Goal: Information Seeking & Learning: Find specific fact

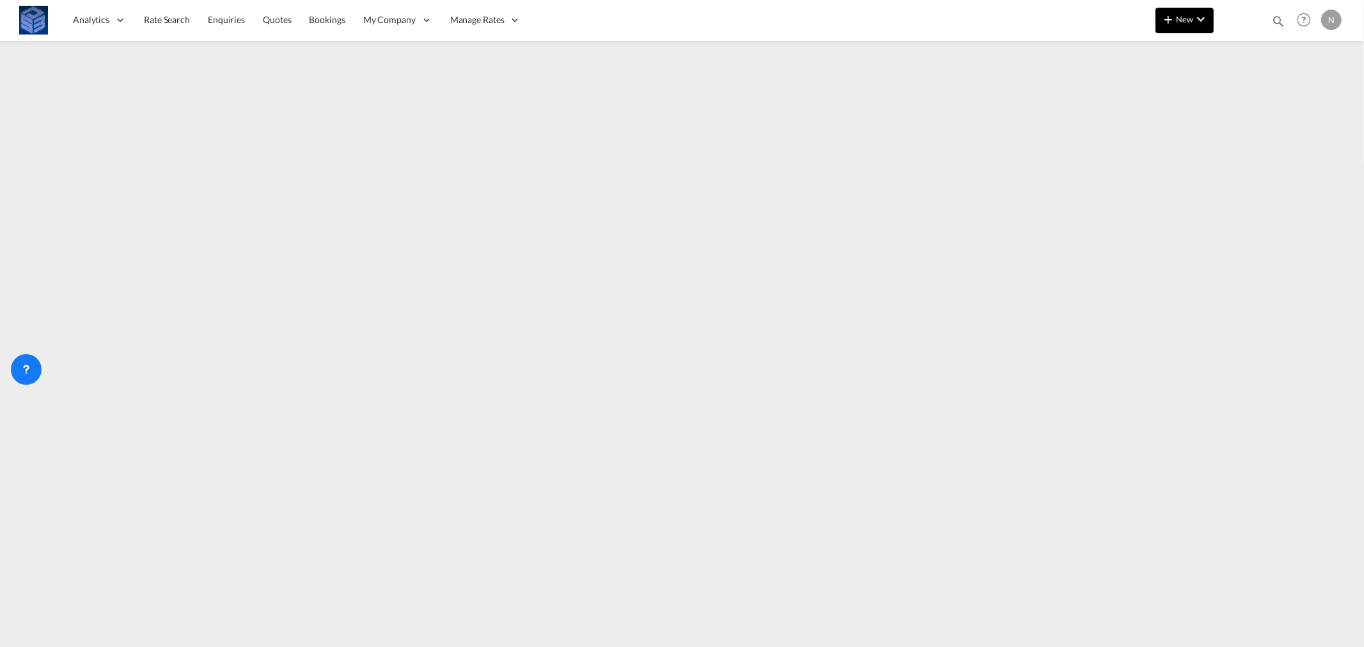
click at [1189, 20] on span "New" at bounding box center [1184, 19] width 48 height 10
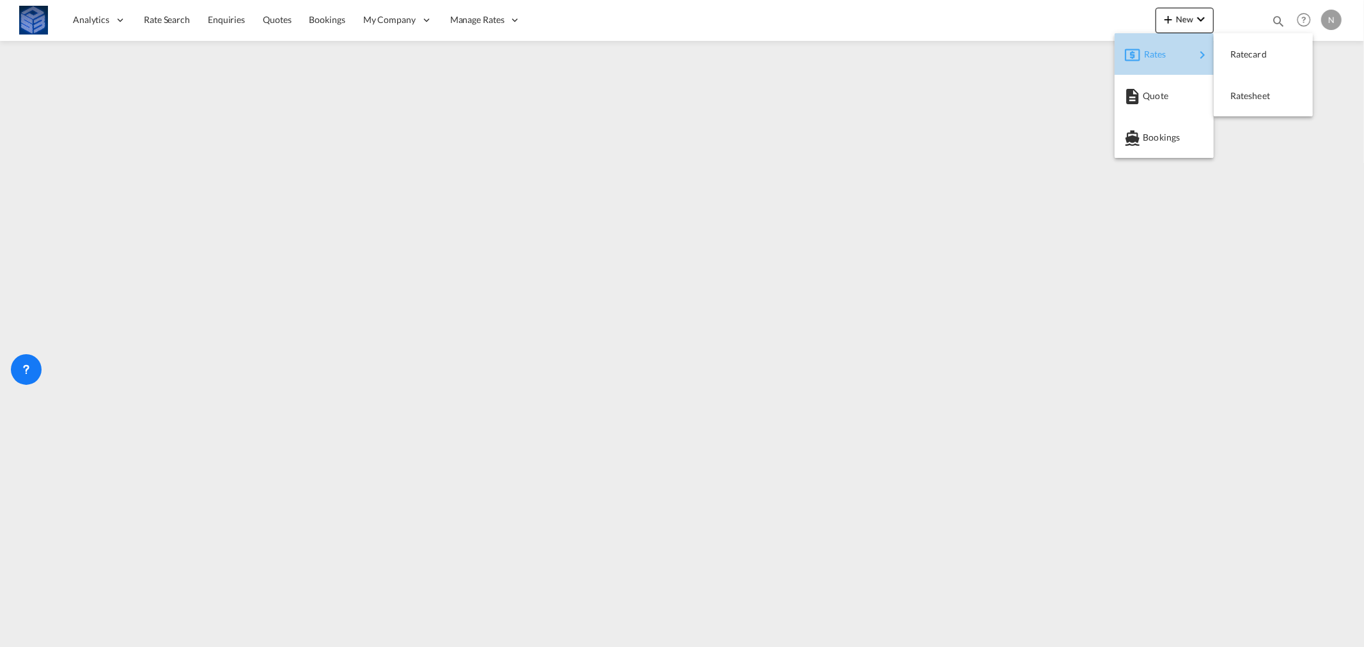
click at [1154, 50] on span "Rates" at bounding box center [1151, 55] width 15 height 26
drag, startPoint x: 1242, startPoint y: 55, endPoint x: 1258, endPoint y: 98, distance: 46.3
click at [1258, 98] on md-menu-content "[PERSON_NAME]" at bounding box center [1263, 74] width 99 height 83
click at [1244, 96] on span "Ratesheet" at bounding box center [1237, 96] width 14 height 26
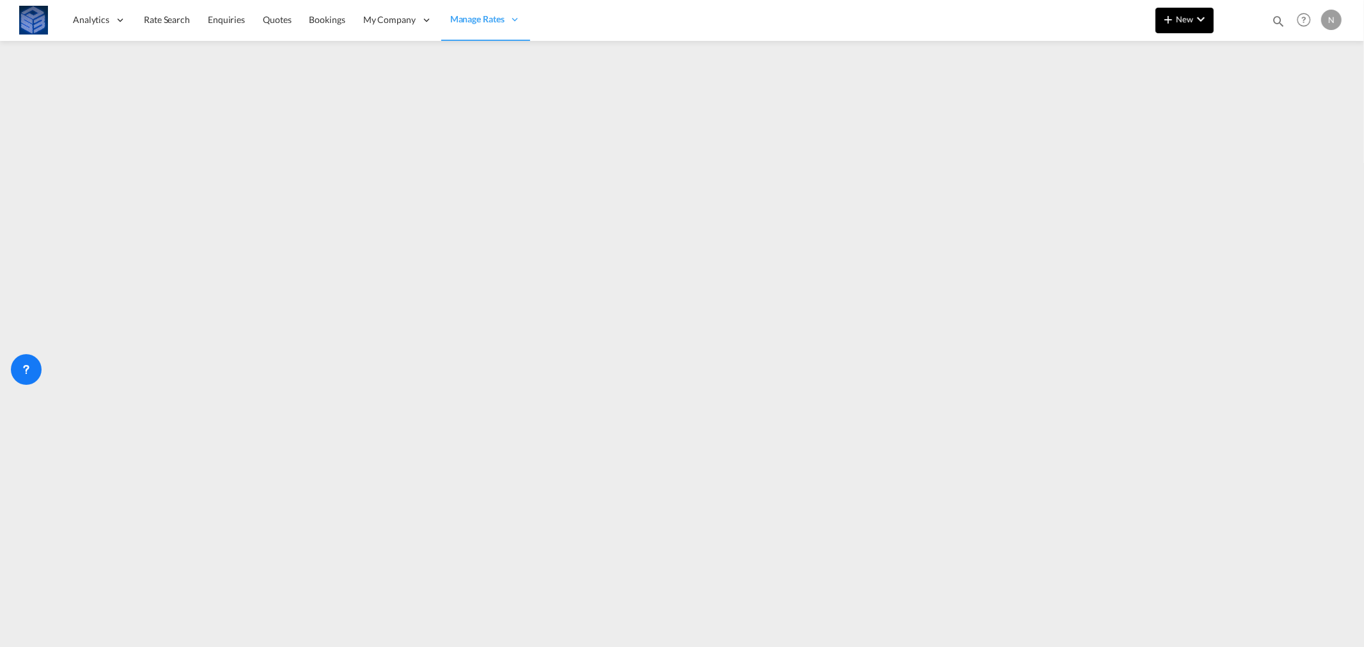
click at [1184, 24] on button "New" at bounding box center [1184, 21] width 58 height 26
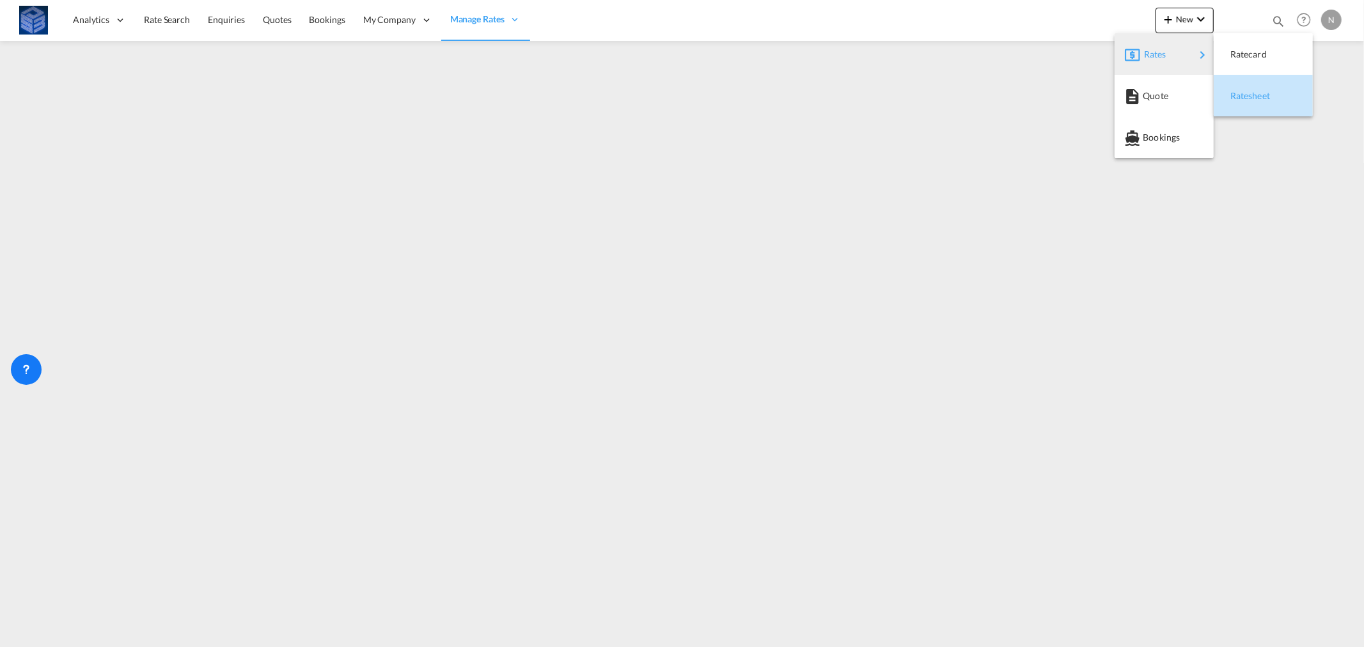
click at [1241, 97] on span "Ratesheet" at bounding box center [1237, 96] width 14 height 26
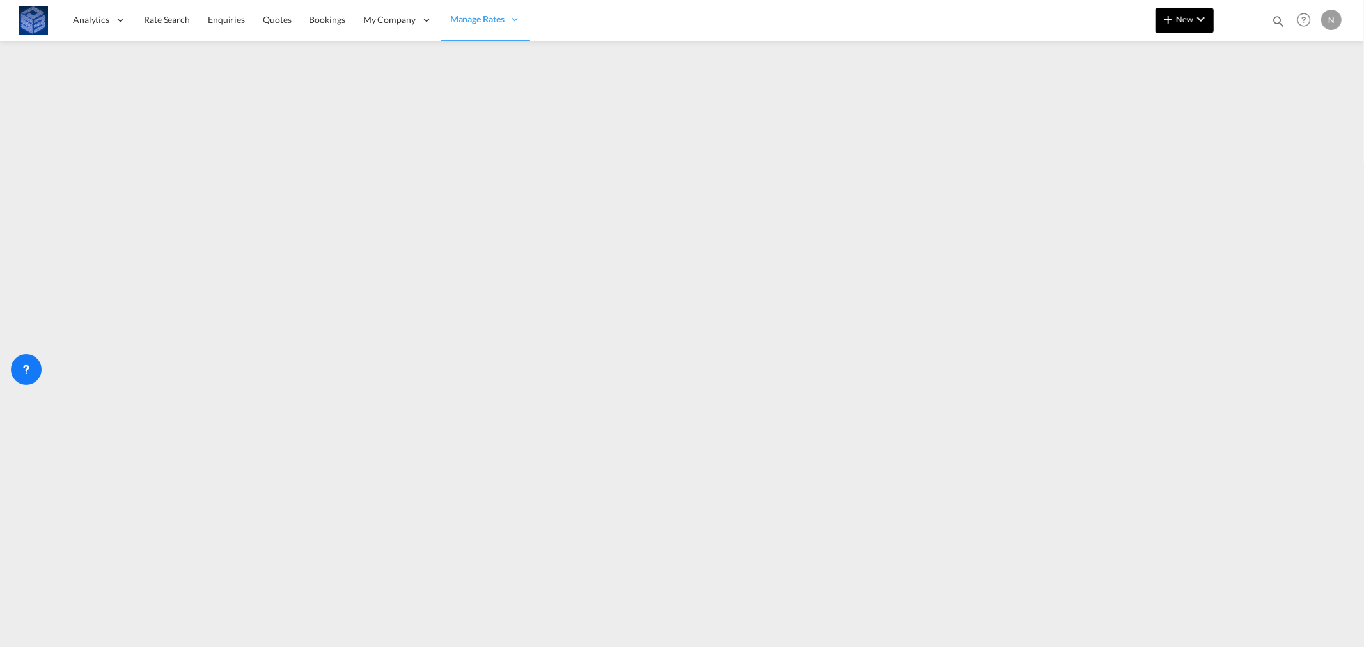
click at [1185, 16] on span "New" at bounding box center [1184, 19] width 48 height 10
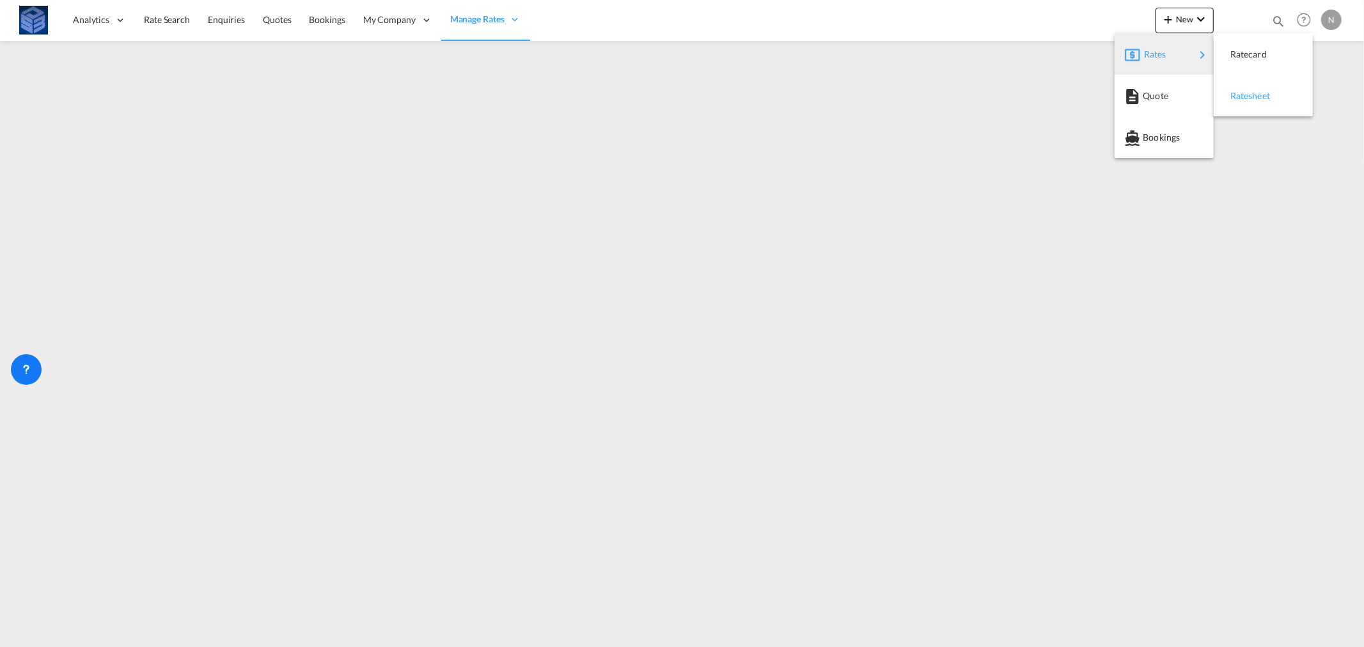
click at [1244, 92] on span "Ratesheet" at bounding box center [1237, 96] width 14 height 26
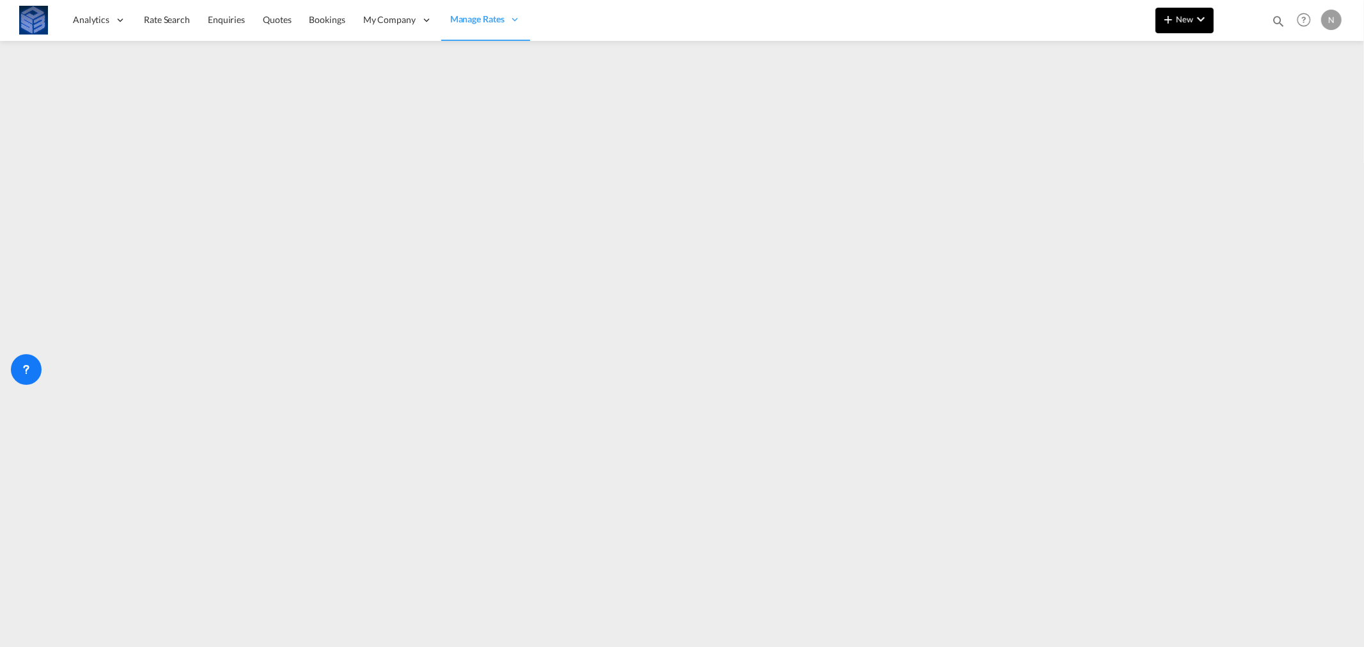
click at [1173, 18] on md-icon "icon-plus 400-fg" at bounding box center [1167, 19] width 15 height 15
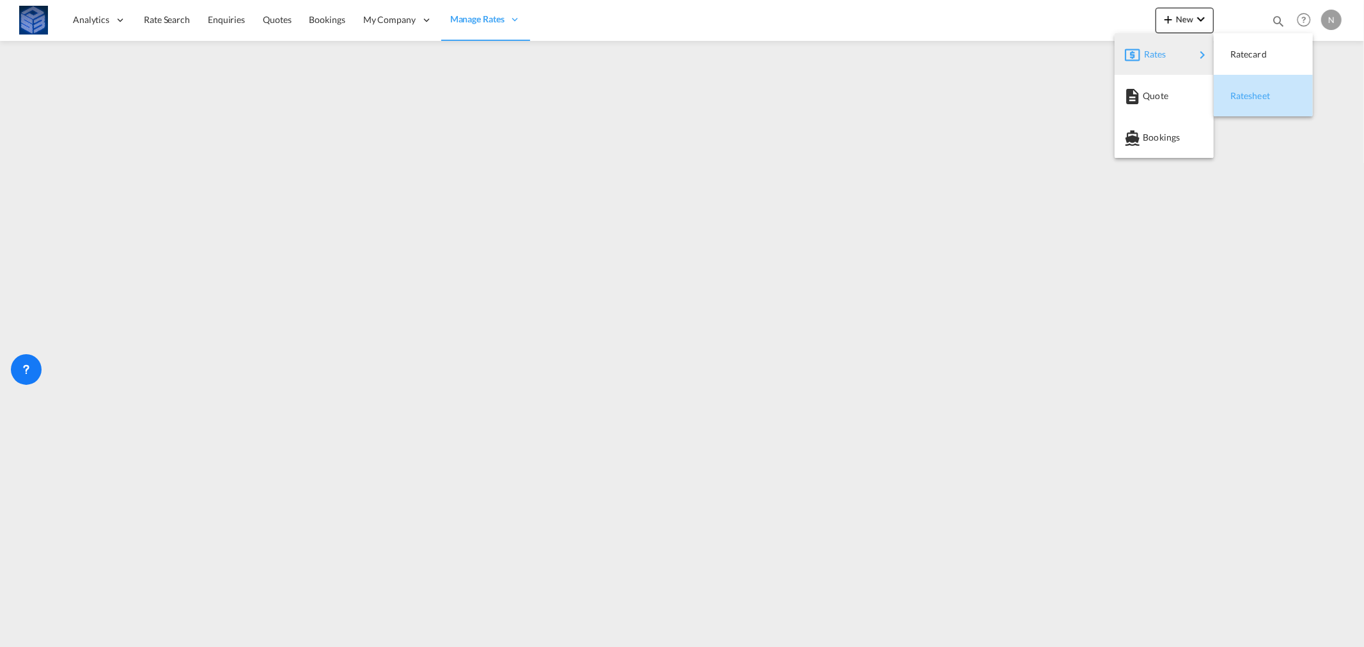
click at [1254, 104] on div "Ratesheet" at bounding box center [1253, 96] width 47 height 32
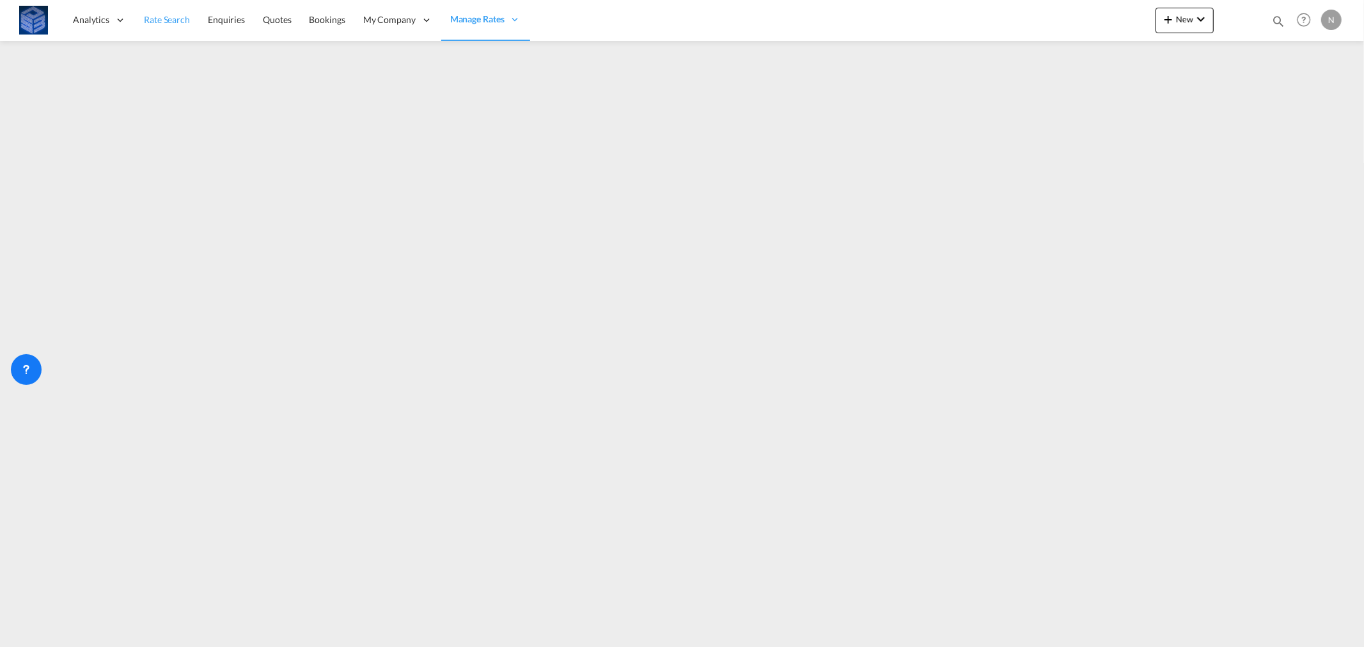
click at [176, 15] on span "Rate Search" at bounding box center [167, 19] width 46 height 11
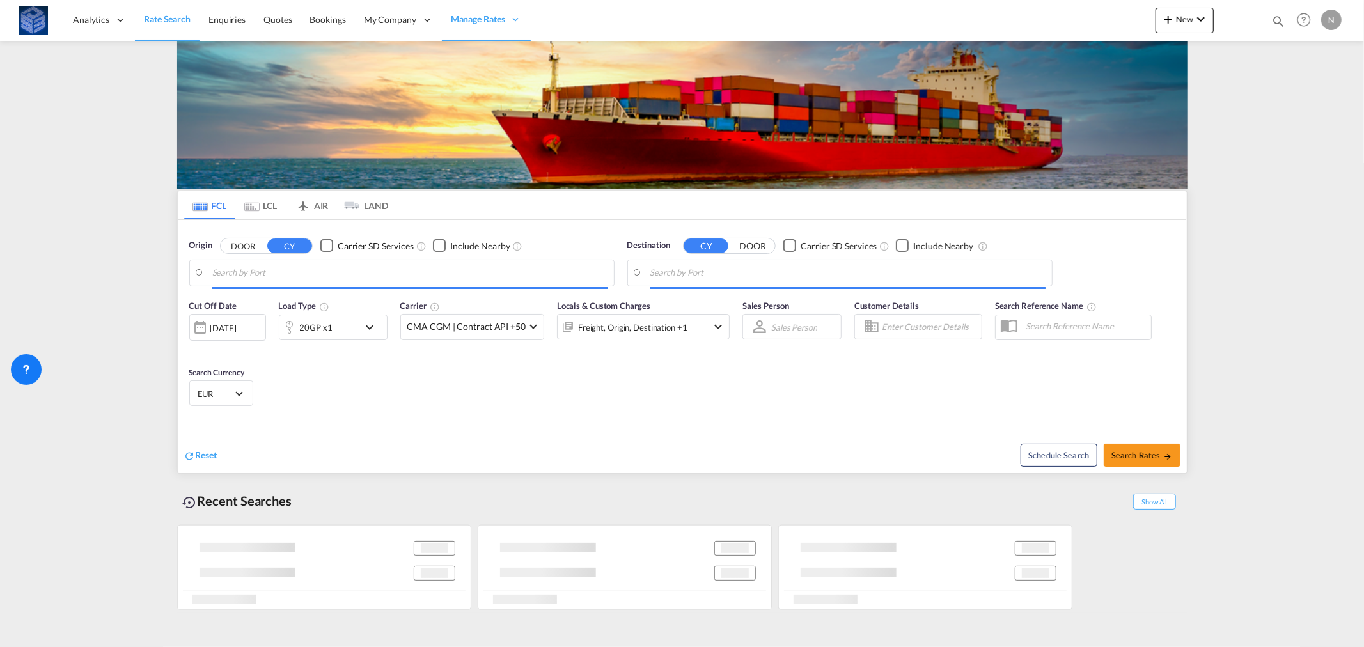
type input "[GEOGRAPHIC_DATA], [GEOGRAPHIC_DATA]"
type input "Hazira, INHZR"
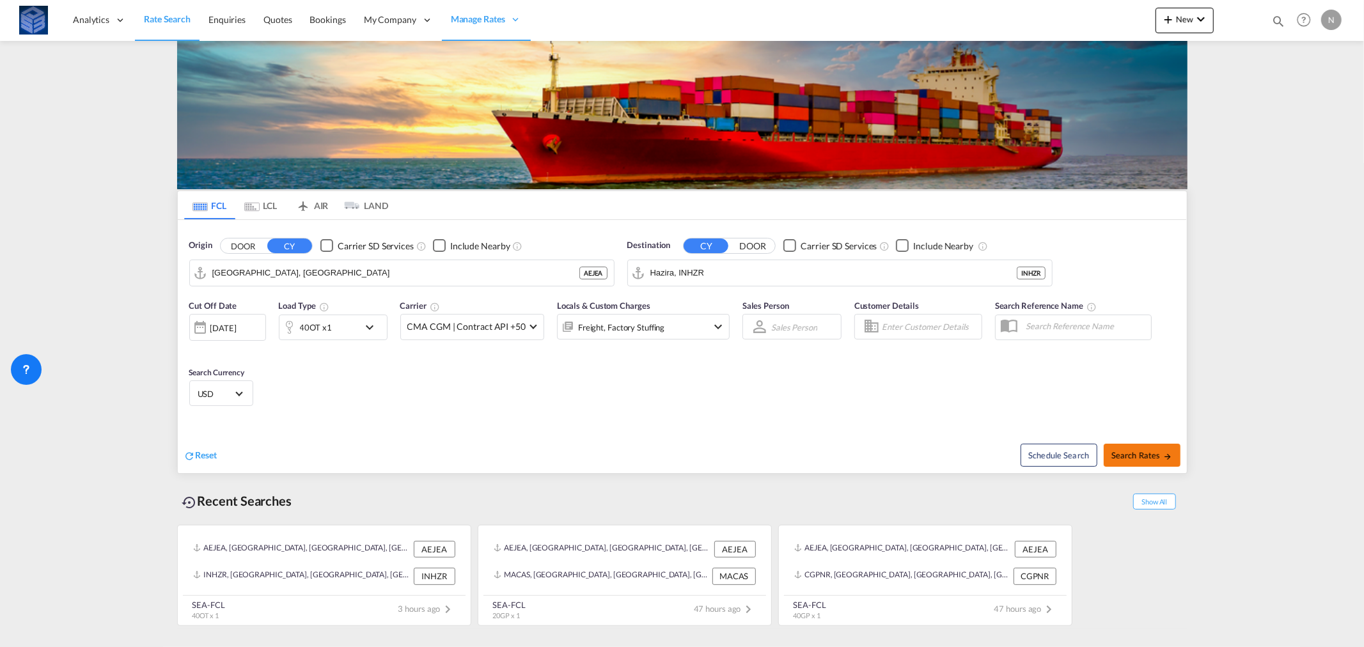
click at [1124, 461] on button "Search Rates" at bounding box center [1142, 455] width 77 height 23
type input "AEJEA to INHZR / [DATE]"
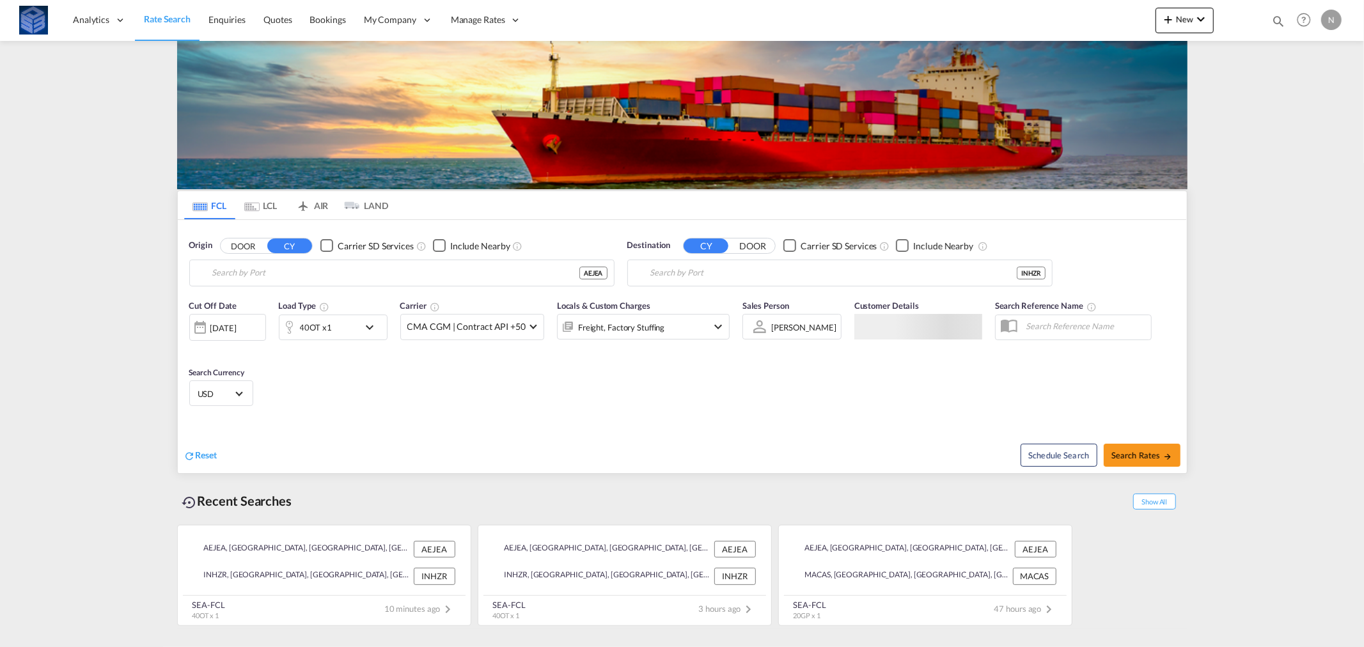
type input "[GEOGRAPHIC_DATA], [GEOGRAPHIC_DATA]"
type input "Hazira, INHZR"
